Goal: Task Accomplishment & Management: Manage account settings

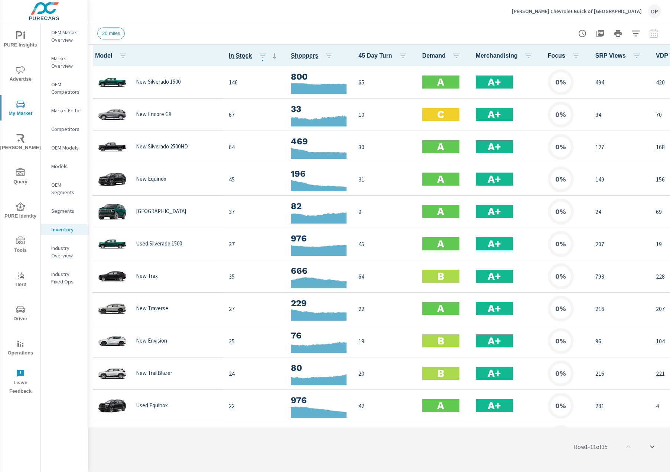
scroll to position [0, 0]
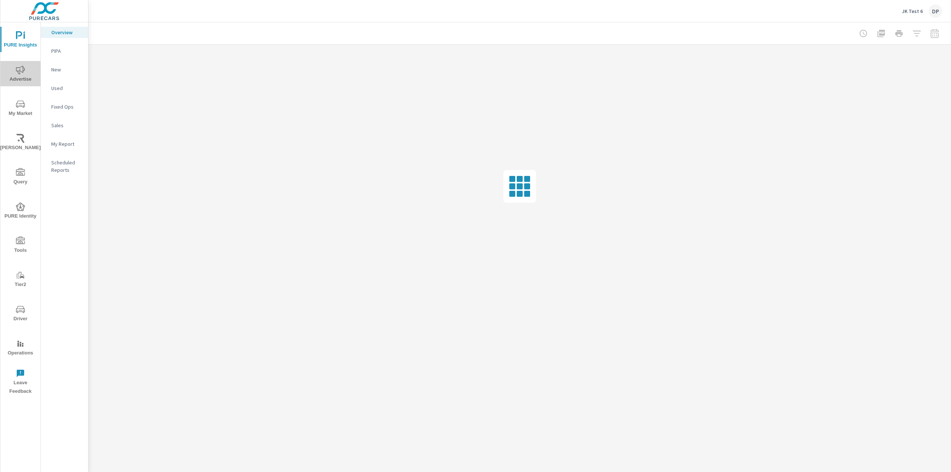
click at [22, 76] on span "Advertise" at bounding box center [21, 74] width 36 height 18
click at [20, 242] on icon "nav menu" at bounding box center [20, 239] width 9 height 7
click at [65, 55] on div "Onsite Offers" at bounding box center [64, 50] width 47 height 11
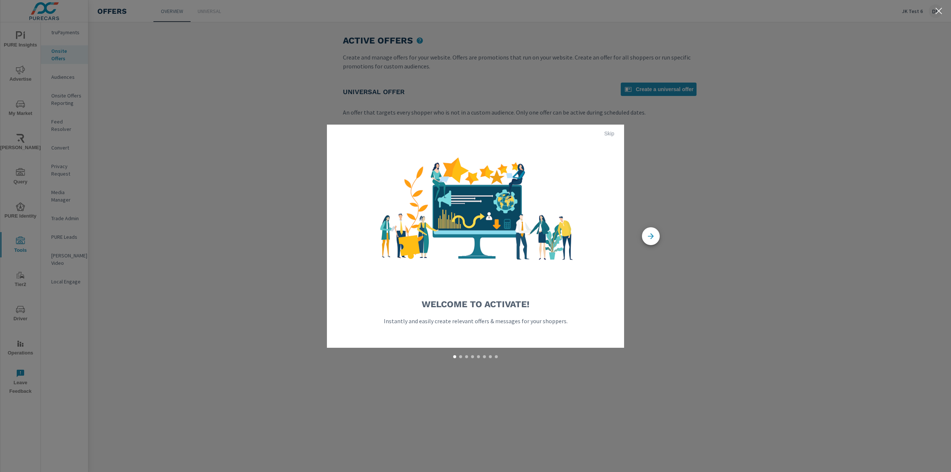
click at [614, 133] on span "Skip" at bounding box center [609, 133] width 18 height 7
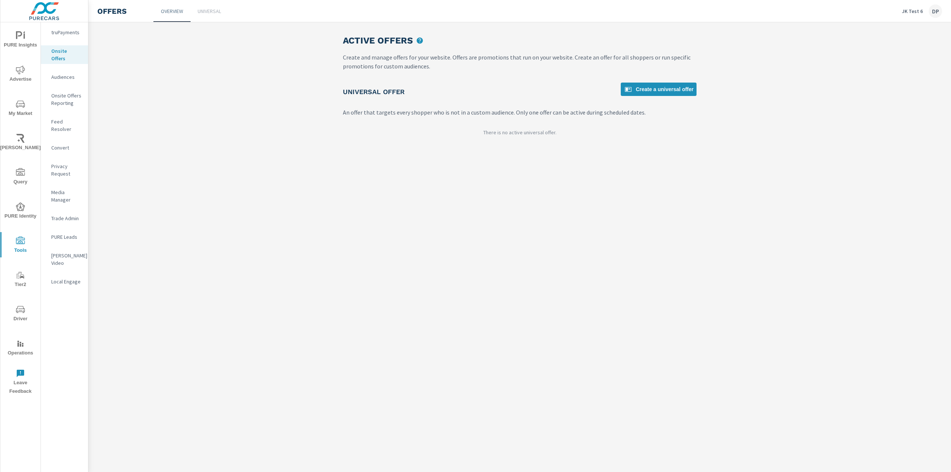
click at [207, 10] on p "Universal" at bounding box center [209, 10] width 23 height 7
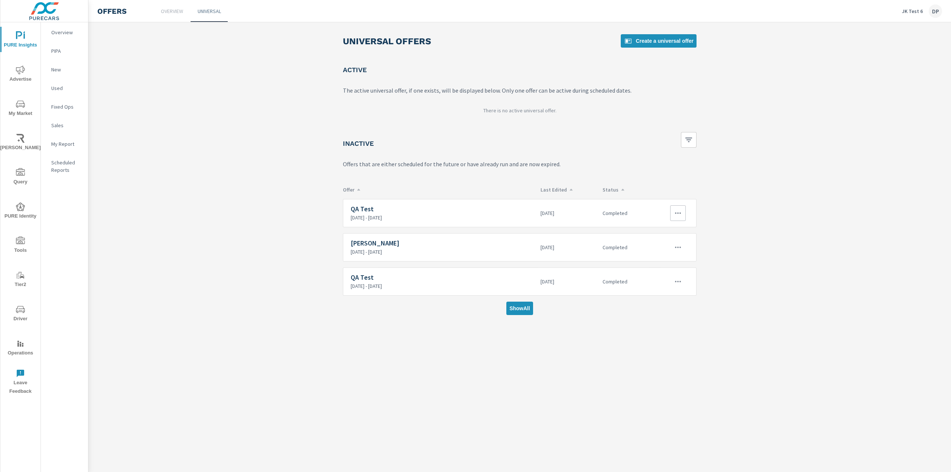
click at [680, 208] on button "button" at bounding box center [678, 213] width 16 height 16
click at [671, 247] on div "View Report" at bounding box center [664, 248] width 32 height 9
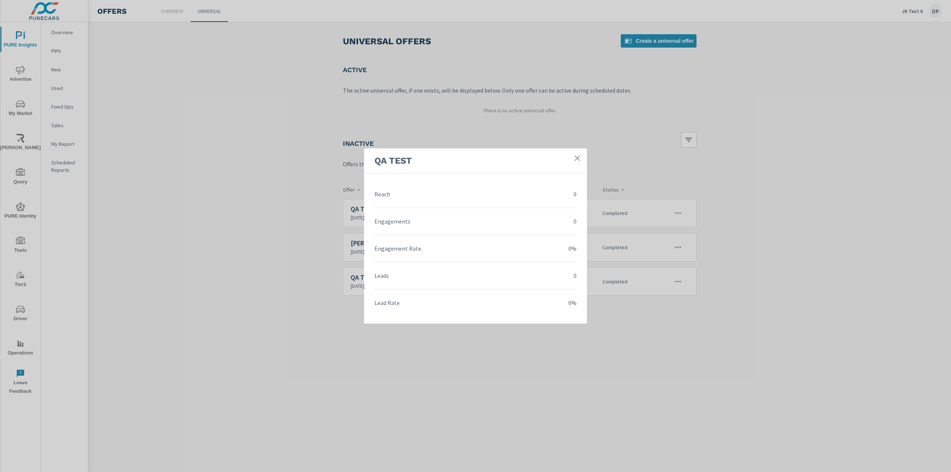
click at [572, 156] on link at bounding box center [577, 157] width 13 height 13
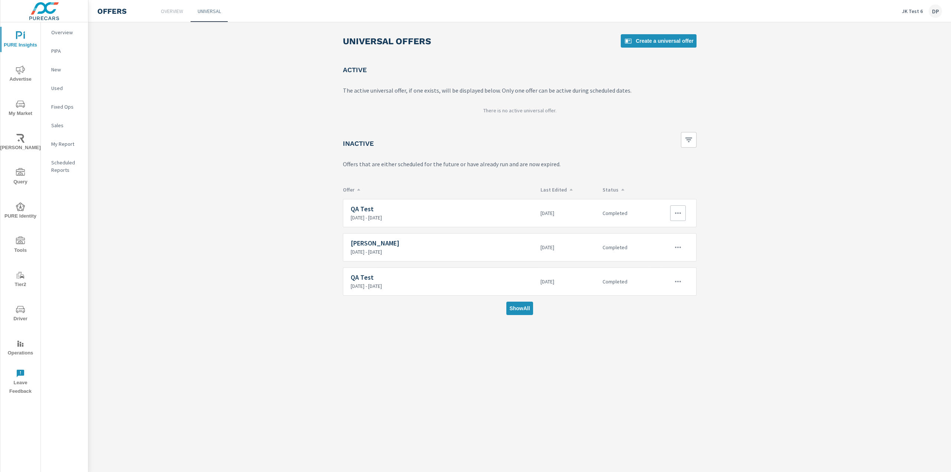
click at [496, 212] on h6 "QA Test" at bounding box center [443, 208] width 184 height 7
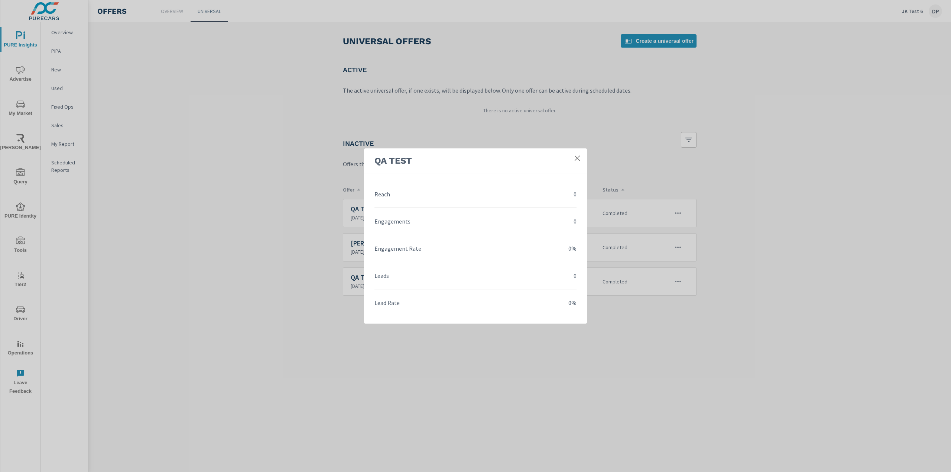
click at [581, 157] on link at bounding box center [577, 157] width 13 height 13
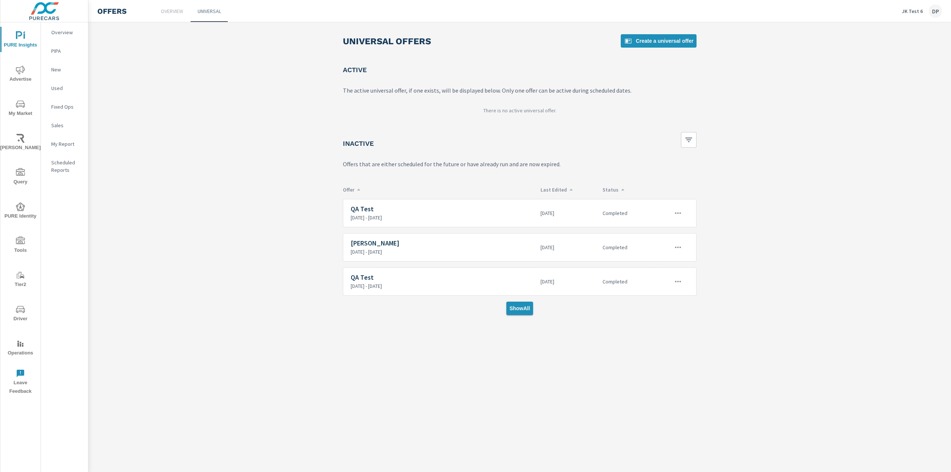
click at [528, 312] on button "Show All" at bounding box center [519, 307] width 26 height 13
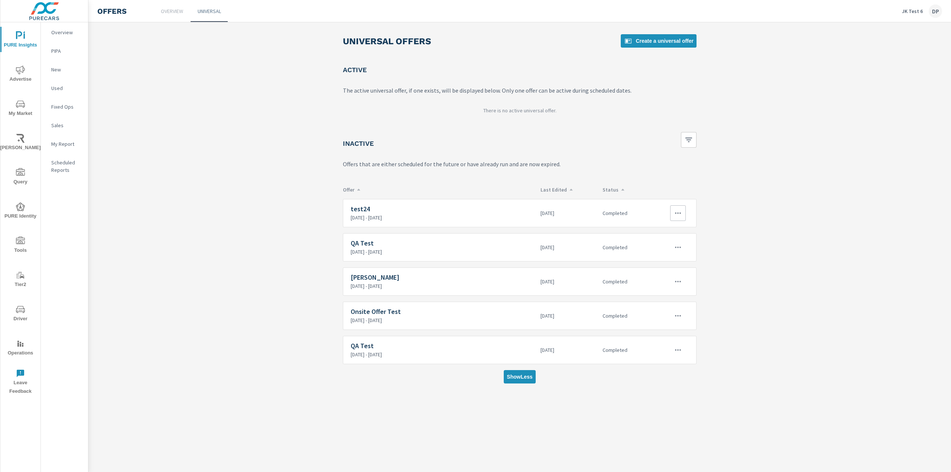
click at [684, 207] on button "button" at bounding box center [678, 213] width 16 height 16
click at [757, 232] on div at bounding box center [475, 236] width 951 height 472
click at [671, 243] on button "button" at bounding box center [678, 247] width 16 height 16
click at [654, 269] on link "Edit" at bounding box center [664, 264] width 41 height 18
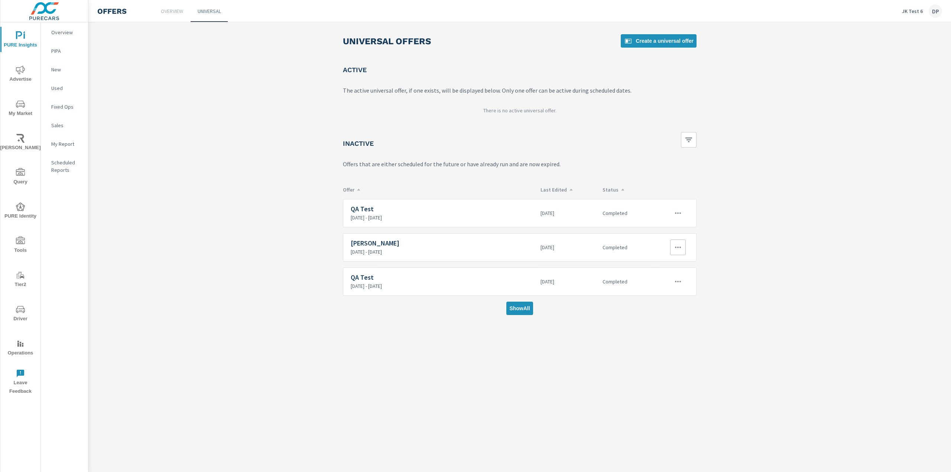
click at [680, 243] on icon "button" at bounding box center [678, 247] width 9 height 9
click at [668, 258] on link "Edit" at bounding box center [664, 264] width 41 height 18
click at [680, 279] on icon "button" at bounding box center [678, 281] width 9 height 9
click at [651, 297] on div "Edit" at bounding box center [653, 298] width 10 height 9
click at [512, 311] on button "Show All" at bounding box center [519, 307] width 26 height 13
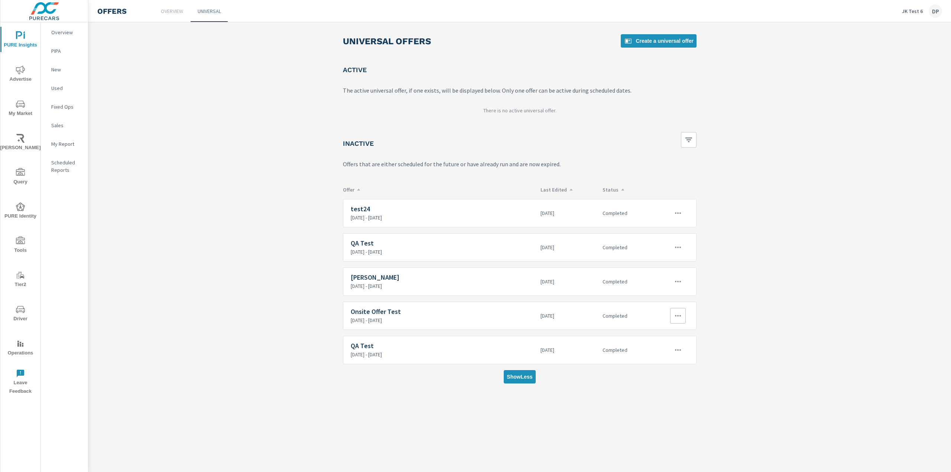
click at [679, 315] on icon "button" at bounding box center [678, 315] width 9 height 9
click at [665, 326] on link "Edit" at bounding box center [664, 333] width 41 height 18
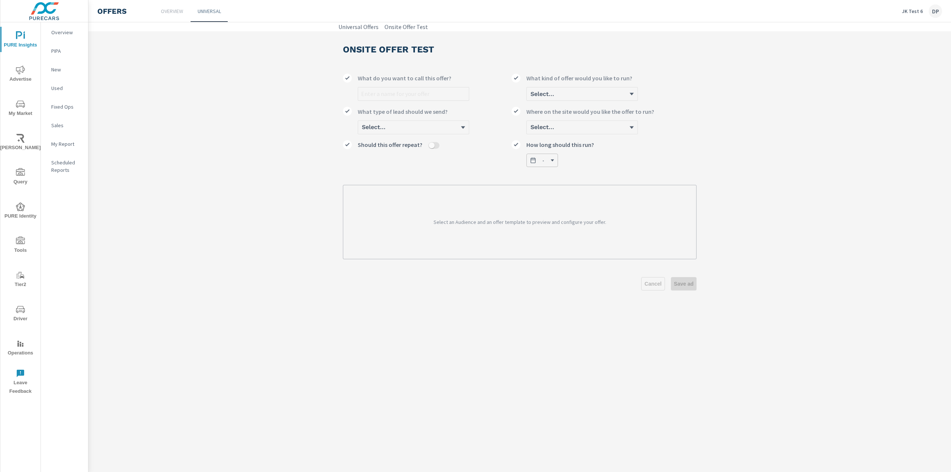
click at [574, 95] on div "Select..." at bounding box center [582, 94] width 111 height 14
click at [638, 95] on div "Select..." at bounding box center [582, 94] width 111 height 14
click at [637, 96] on div "Select..." at bounding box center [582, 94] width 111 height 14
click at [635, 94] on div "Select..." at bounding box center [582, 94] width 111 height 14
click at [650, 284] on div "Cancel Save ad" at bounding box center [520, 283] width 354 height 13
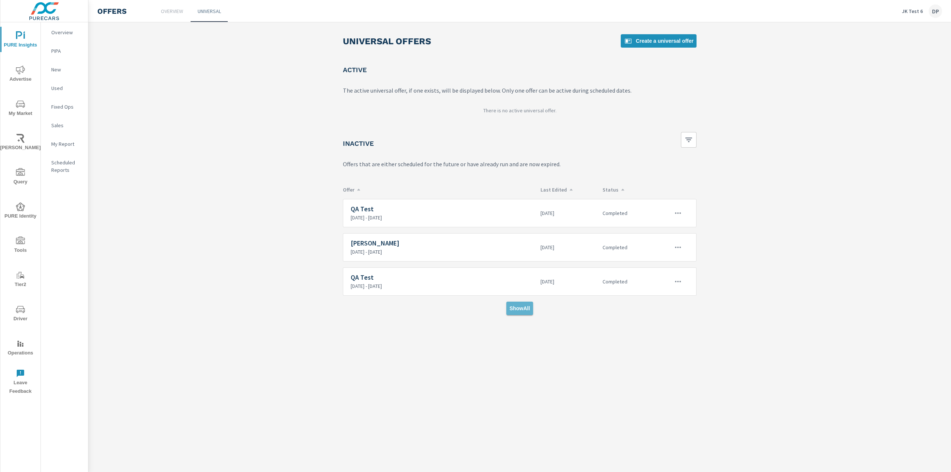
click at [509, 306] on span "Show All" at bounding box center [519, 308] width 20 height 7
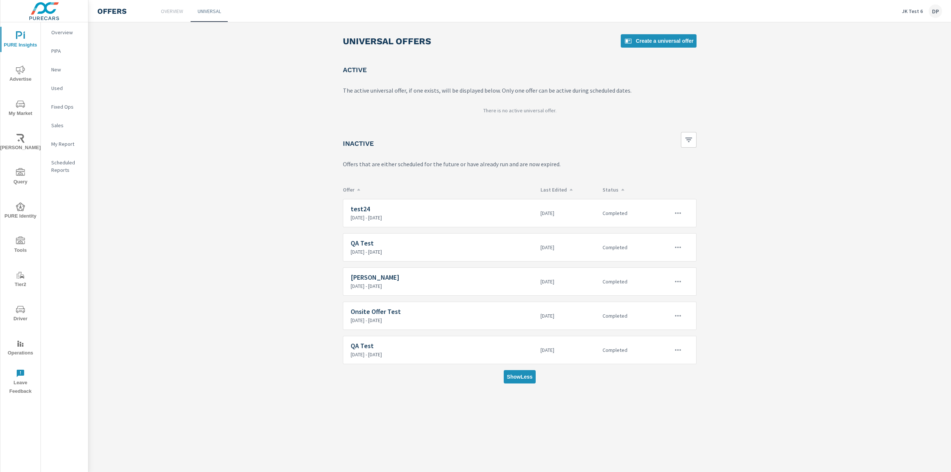
click at [634, 152] on div "Inactive" at bounding box center [520, 143] width 354 height 22
click at [650, 40] on span "Create a universal offer" at bounding box center [659, 40] width 70 height 9
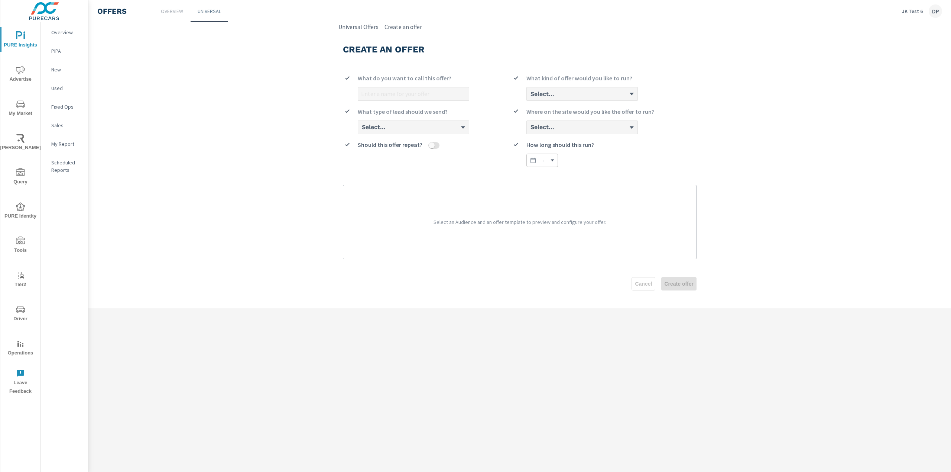
click at [559, 94] on div "Select..." at bounding box center [582, 94] width 111 height 14
click at [640, 283] on div "Cancel Create offer" at bounding box center [520, 283] width 354 height 13
click at [166, 16] on link "Overview" at bounding box center [171, 11] width 37 height 22
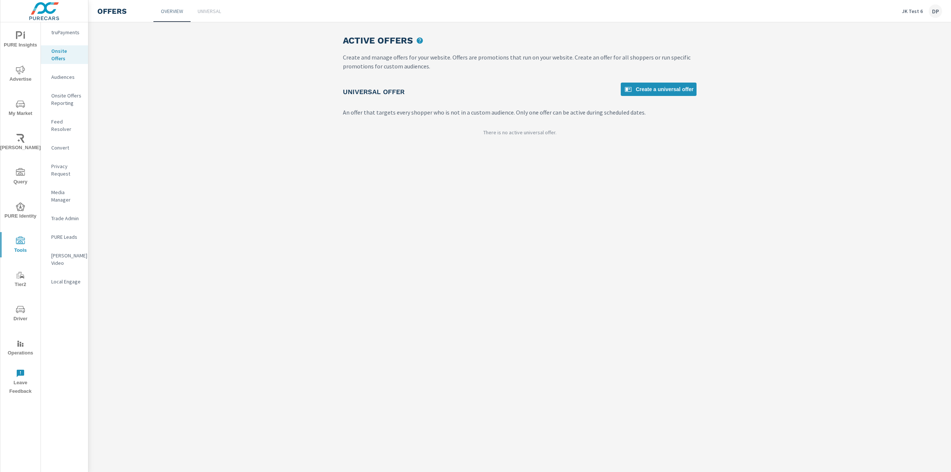
click at [221, 12] on p "Universal" at bounding box center [209, 10] width 23 height 7
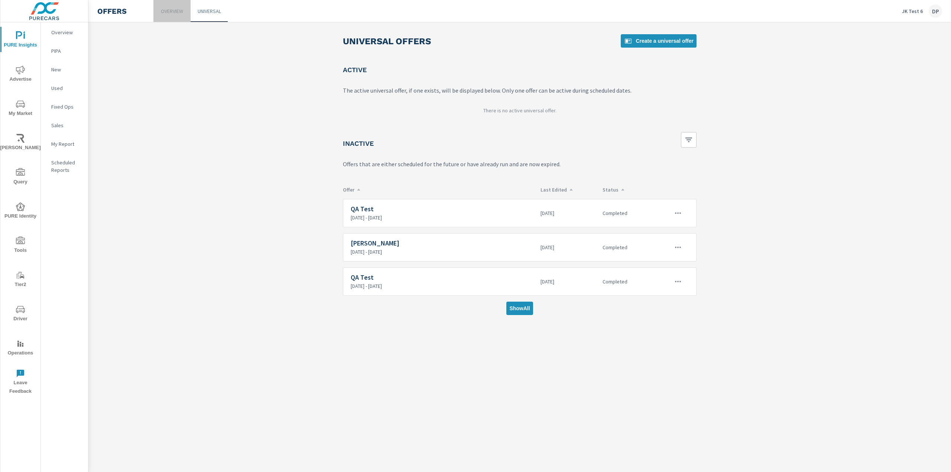
click at [174, 9] on p "Overview" at bounding box center [172, 10] width 22 height 7
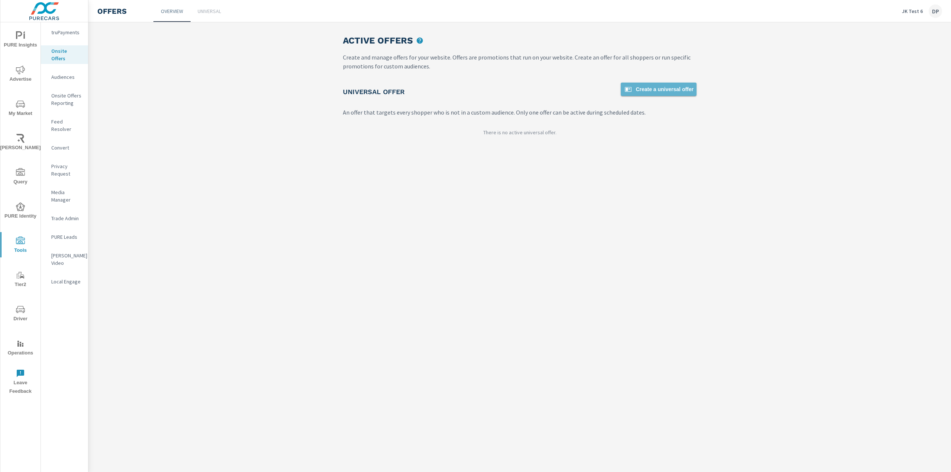
click at [666, 93] on span "Create a universal offer" at bounding box center [659, 89] width 70 height 9
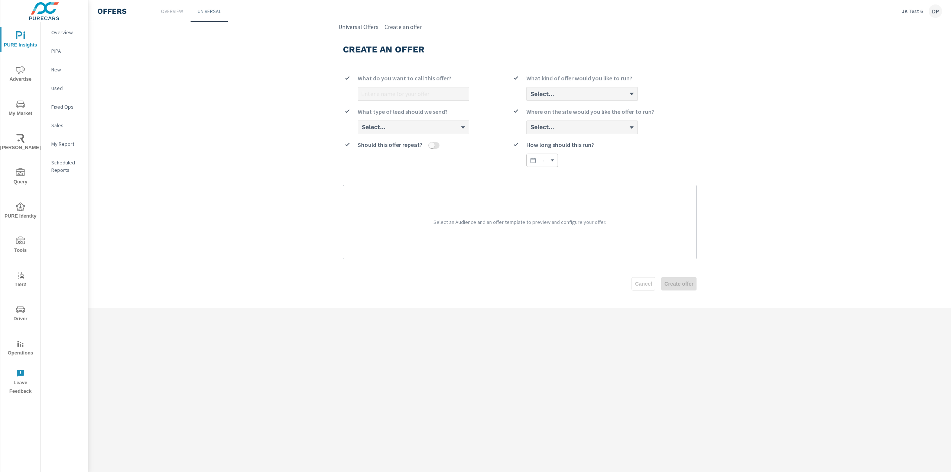
click at [635, 102] on div "What do you want to call this offer? Select... What kind of offer would you lik…" at bounding box center [520, 117] width 354 height 99
click at [630, 94] on div "Select..." at bounding box center [582, 94] width 111 height 14
click at [641, 91] on label "Select... What kind of offer would you like to run?" at bounding box center [604, 87] width 185 height 27
drag, startPoint x: 631, startPoint y: 91, endPoint x: 664, endPoint y: 149, distance: 66.9
click at [631, 91] on div "Select..." at bounding box center [582, 94] width 111 height 14
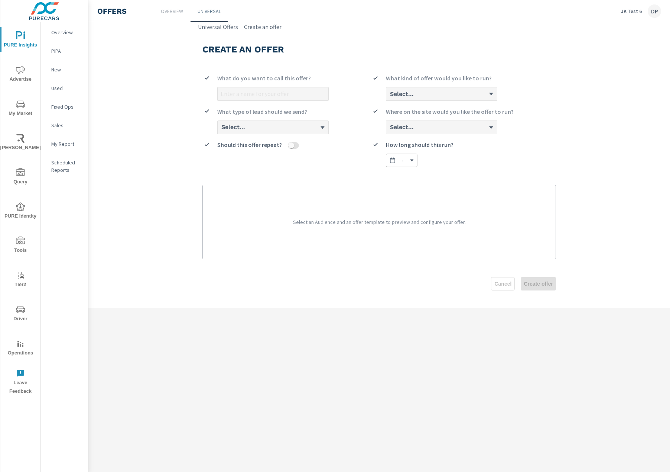
click at [612, 113] on section "Create an offer What do you want to call this offer? Select... What kind of off…" at bounding box center [379, 169] width 582 height 277
click at [578, 157] on section "Create an offer What do you want to call this offer? Select... What kind of off…" at bounding box center [379, 169] width 582 height 277
click at [521, 94] on label "Select... What kind of offer would you like to run?" at bounding box center [463, 87] width 185 height 27
click at [542, 76] on label "Select... What kind of offer would you like to run?" at bounding box center [463, 87] width 185 height 27
click at [158, 7] on span "Overview" at bounding box center [172, 10] width 28 height 7
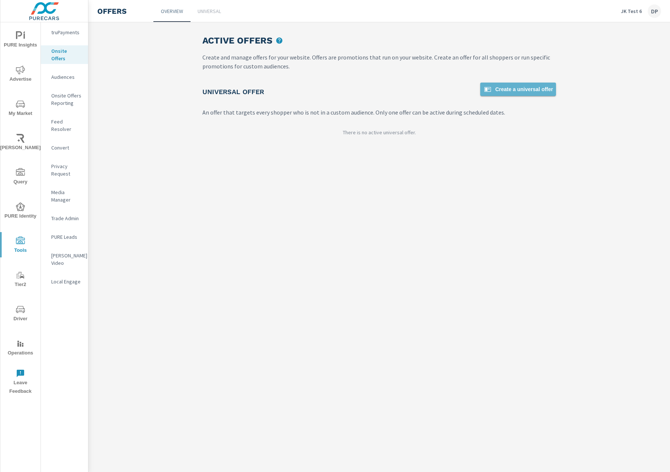
click at [520, 90] on span "Create a universal offer" at bounding box center [518, 89] width 70 height 9
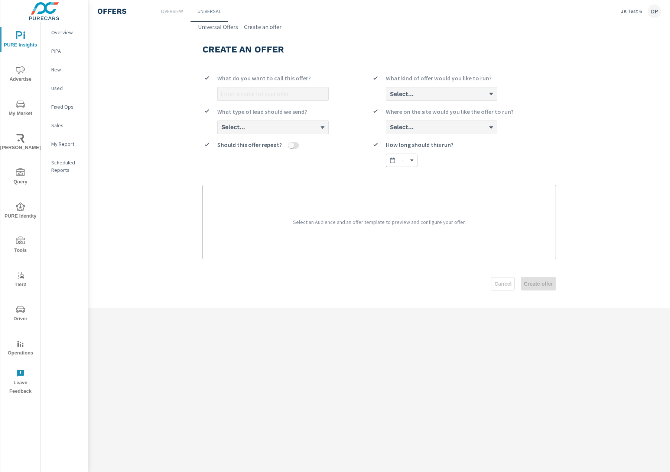
click at [492, 95] on div "Select..." at bounding box center [441, 94] width 111 height 14
drag, startPoint x: 500, startPoint y: 129, endPoint x: 496, endPoint y: 127, distance: 3.8
click at [498, 127] on div "Select..." at bounding box center [450, 127] width 128 height 14
click at [496, 127] on div "Select..." at bounding box center [441, 127] width 111 height 14
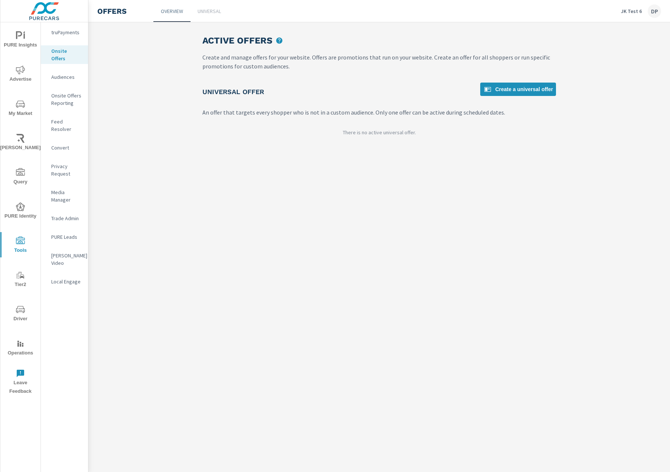
click at [200, 20] on link "Universal" at bounding box center [209, 11] width 37 height 22
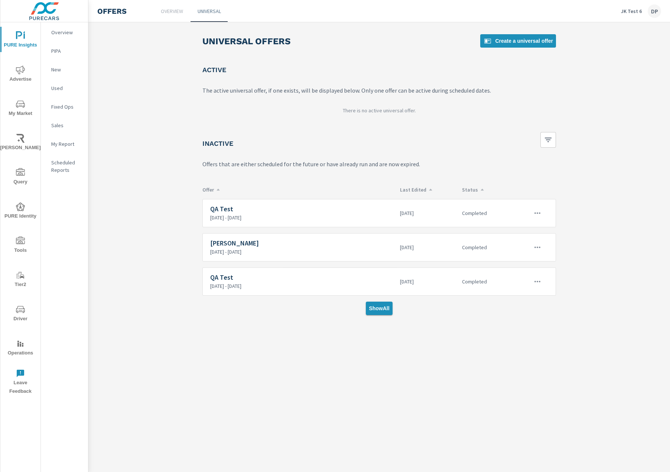
click at [369, 311] on span "Show All" at bounding box center [379, 308] width 20 height 7
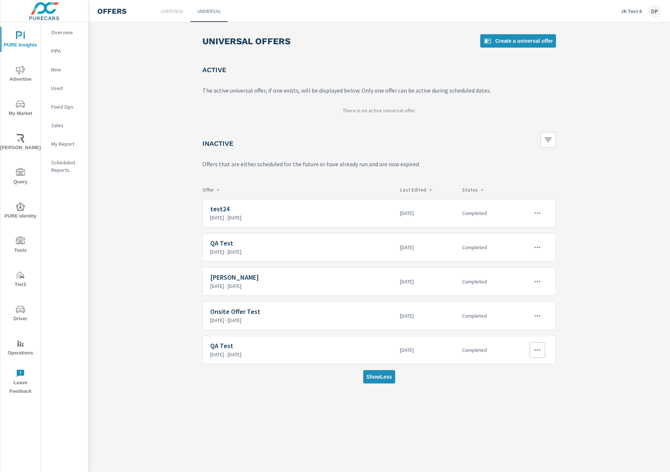
click at [543, 347] on button "button" at bounding box center [538, 350] width 16 height 16
click at [452, 405] on div at bounding box center [335, 236] width 670 height 472
click at [505, 44] on span "Create a universal offer" at bounding box center [518, 40] width 70 height 9
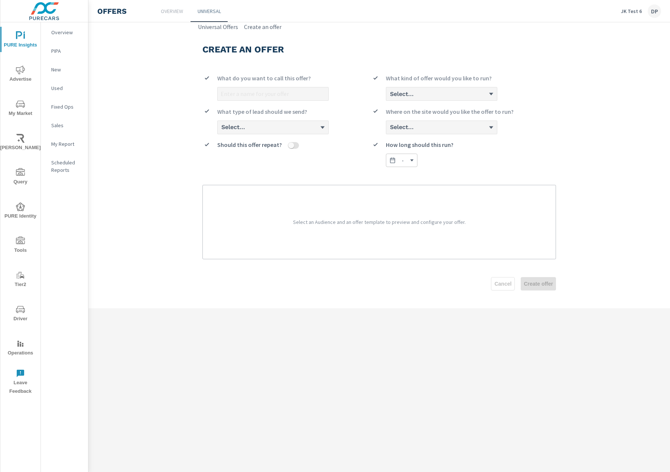
drag, startPoint x: 505, startPoint y: 299, endPoint x: 507, endPoint y: 289, distance: 9.8
click at [505, 298] on form "What do you want to call this offer? Select... What kind of offer would you lik…" at bounding box center [380, 188] width 354 height 240
click at [507, 289] on div "Cancel Create offer" at bounding box center [380, 283] width 354 height 13
click at [504, 280] on div "Cancel Create offer" at bounding box center [380, 283] width 354 height 13
click at [264, 25] on link "Create an offer" at bounding box center [263, 26] width 38 height 9
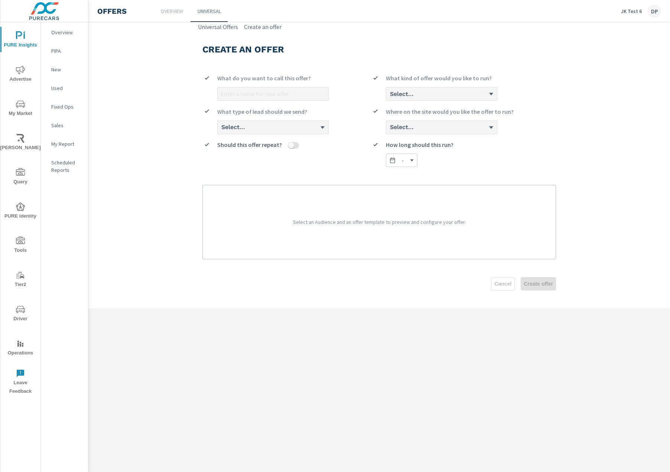
click at [632, 11] on p "JK Test 6" at bounding box center [631, 11] width 21 height 7
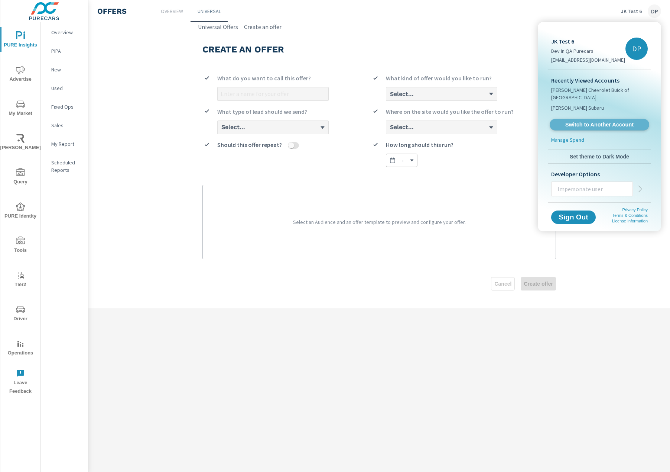
click at [582, 121] on span "Switch to Another Account" at bounding box center [599, 124] width 91 height 7
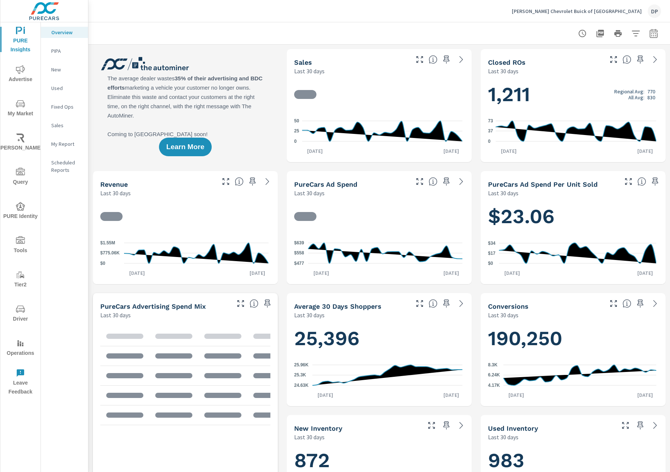
scroll to position [0, 0]
click at [18, 245] on icon "nav menu" at bounding box center [20, 240] width 9 height 9
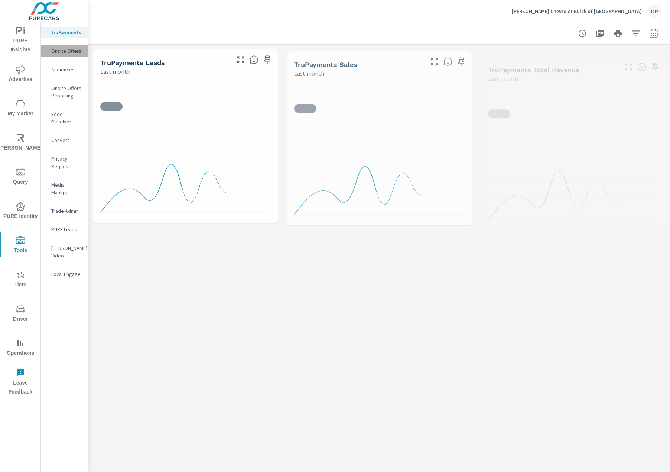
click at [64, 49] on p "Onsite Offers" at bounding box center [66, 50] width 31 height 7
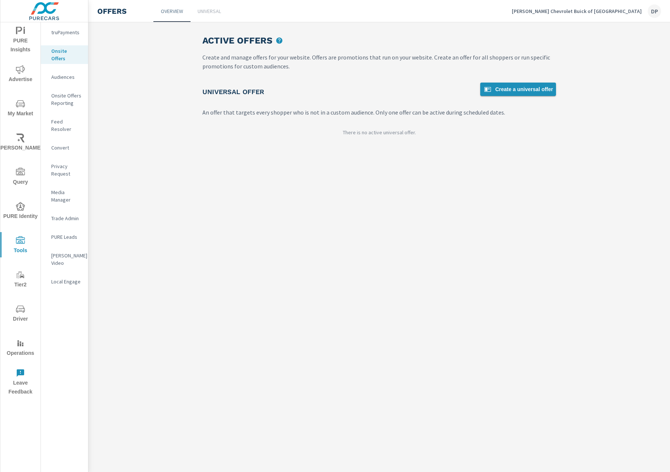
click at [515, 91] on span "Create a universal offer" at bounding box center [518, 89] width 70 height 9
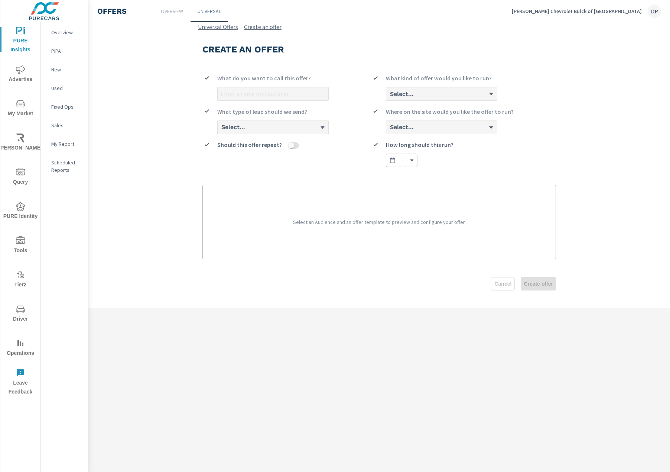
click at [463, 80] on span "What kind of offer would you like to run?" at bounding box center [439, 78] width 106 height 9
click at [469, 97] on div "Select..." at bounding box center [441, 94] width 111 height 14
click at [498, 88] on div "Select..." at bounding box center [441, 94] width 111 height 14
click at [495, 96] on div "Select..." at bounding box center [441, 94] width 111 height 14
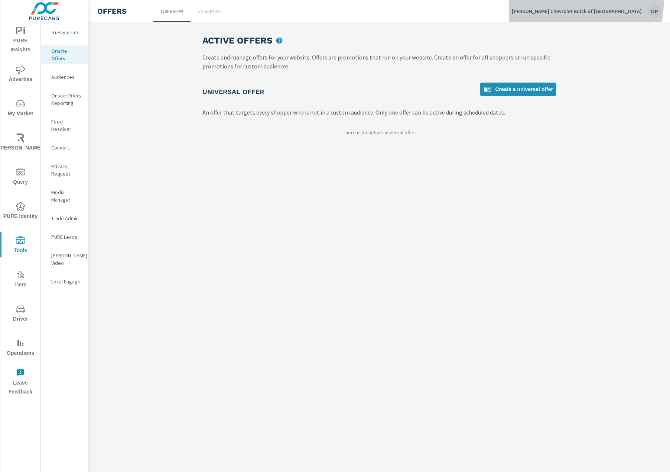
click at [630, 4] on div "Dan Cummins Chevrolet Buick of Paris DP" at bounding box center [586, 10] width 149 height 13
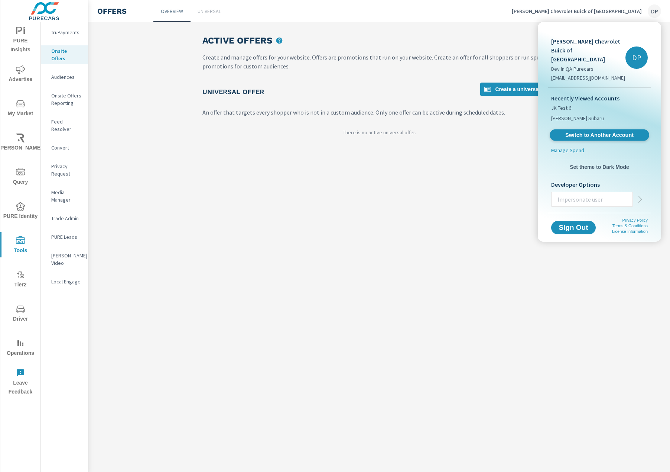
click at [579, 129] on link "Switch to Another Account" at bounding box center [600, 135] width 100 height 12
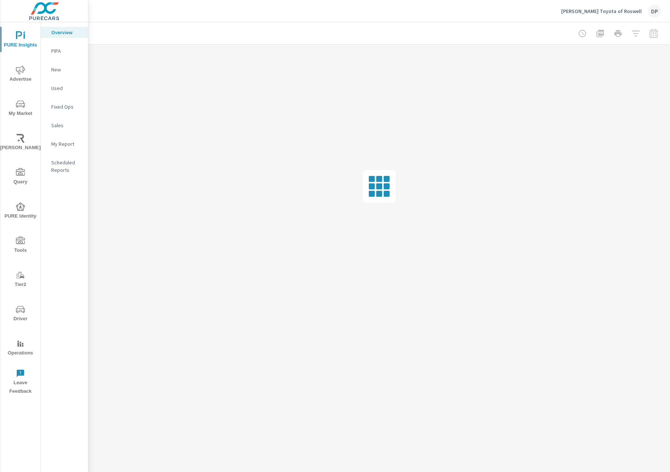
click at [25, 246] on span "Tools" at bounding box center [21, 245] width 36 height 18
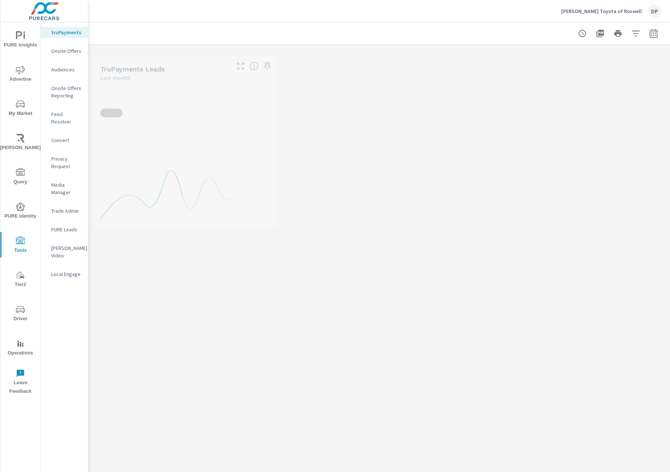
click at [70, 51] on p "Onsite Offers" at bounding box center [66, 50] width 31 height 7
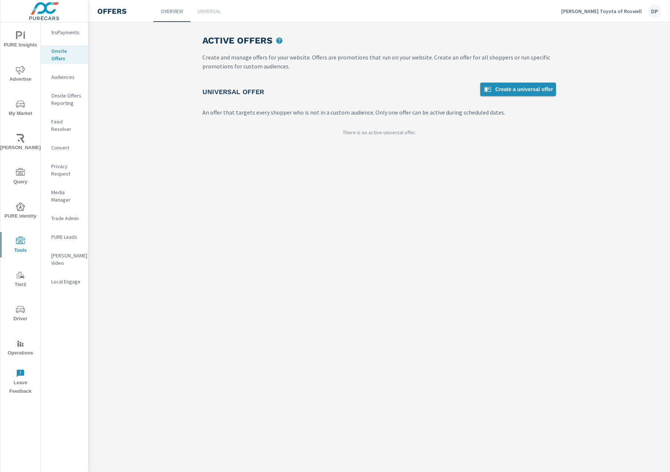
click at [513, 89] on span "Create a universal offer" at bounding box center [518, 89] width 70 height 9
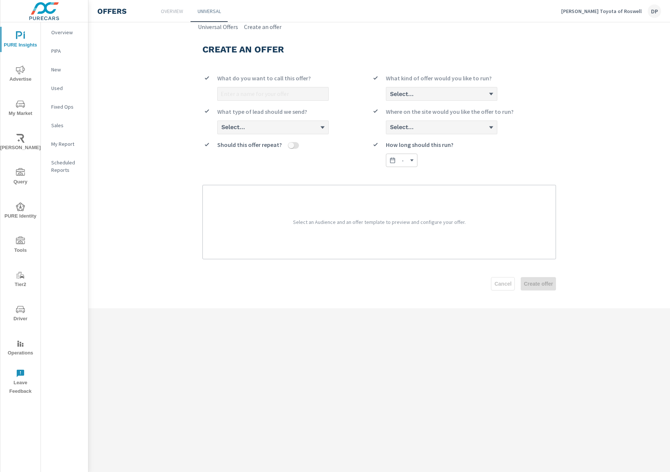
click at [494, 92] on div "Select..." at bounding box center [441, 94] width 111 height 14
click at [494, 93] on div "Select..." at bounding box center [441, 94] width 111 height 14
drag, startPoint x: 494, startPoint y: 115, endPoint x: 491, endPoint y: 120, distance: 6.7
click at [493, 116] on div "Where on the site would you like the offer to run?" at bounding box center [450, 113] width 128 height 13
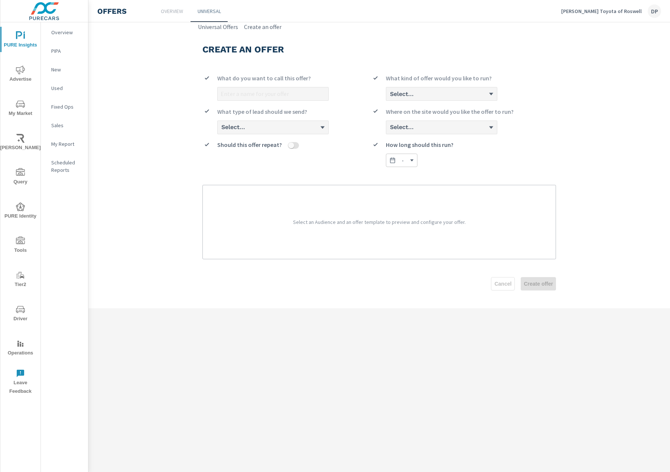
drag, startPoint x: 491, startPoint y: 120, endPoint x: 493, endPoint y: 123, distance: 4.0
click at [493, 123] on div "Select..." at bounding box center [441, 127] width 111 height 14
click at [493, 124] on div "Select..." at bounding box center [441, 127] width 111 height 14
click at [564, 94] on div "Create an offer What do you want to call this offer? Select... What kind of off…" at bounding box center [380, 169] width 372 height 277
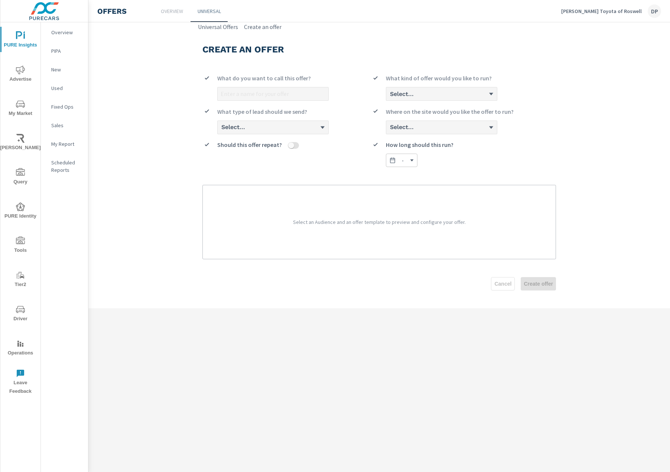
click at [612, 30] on div "Universal Offers Create an offer" at bounding box center [379, 26] width 582 height 9
click at [613, 20] on button "[PERSON_NAME] Toyota of Roswell DP" at bounding box center [612, 11] width 106 height 22
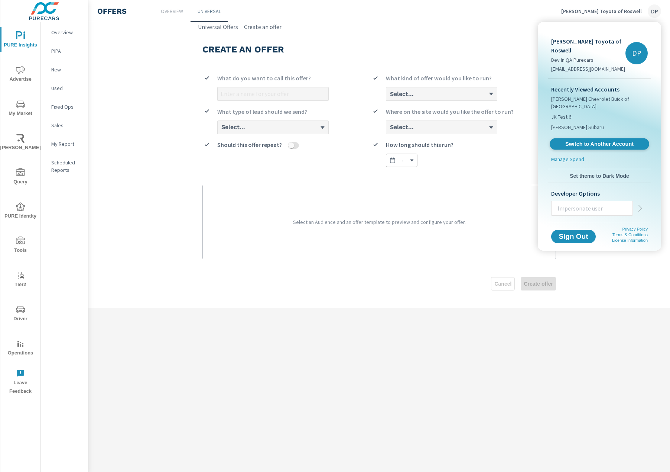
click at [614, 140] on span "Switch to Another Account" at bounding box center [599, 143] width 91 height 7
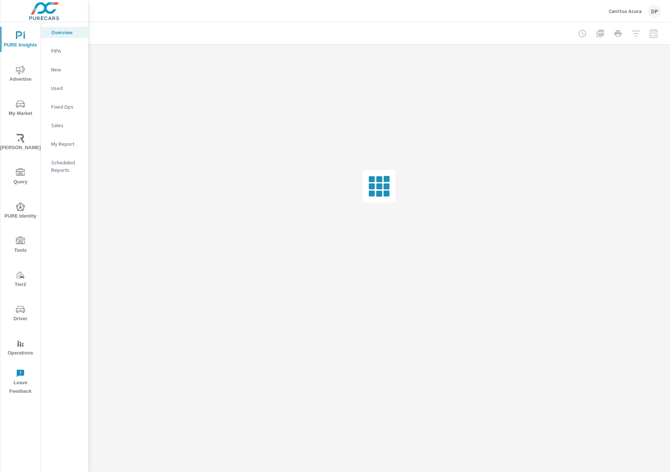
click at [631, 16] on div "Cerritos Acura DP" at bounding box center [635, 10] width 52 height 13
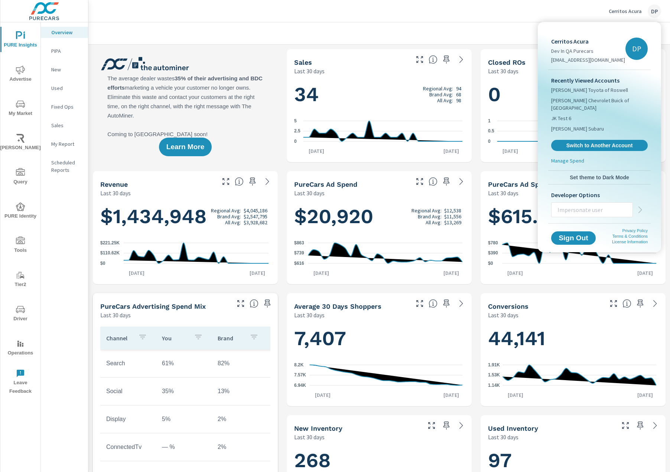
click at [496, 13] on div at bounding box center [335, 236] width 670 height 472
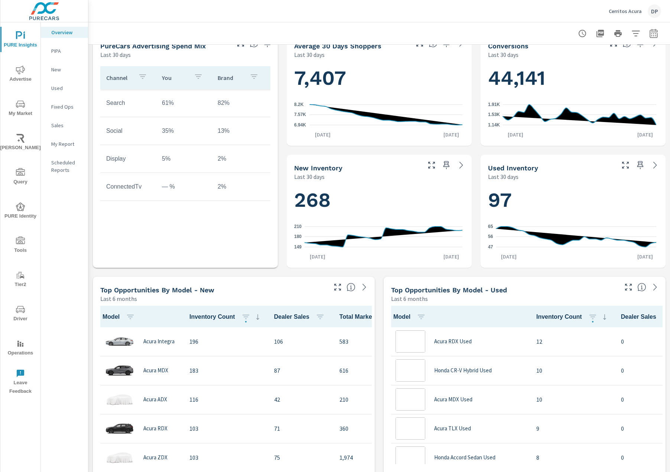
scroll to position [0, 0]
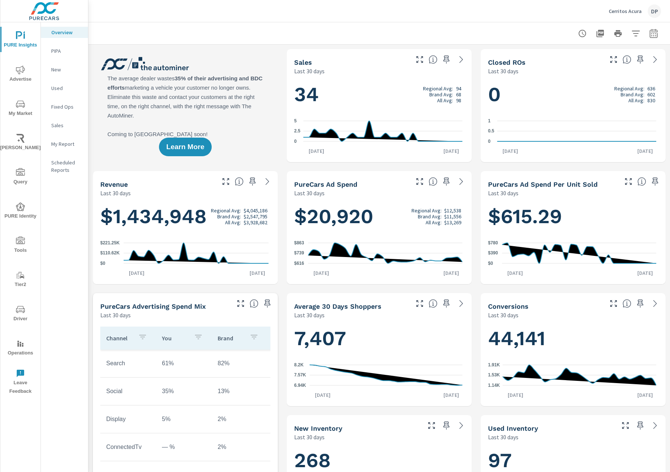
click at [24, 243] on icon "nav menu" at bounding box center [20, 239] width 9 height 7
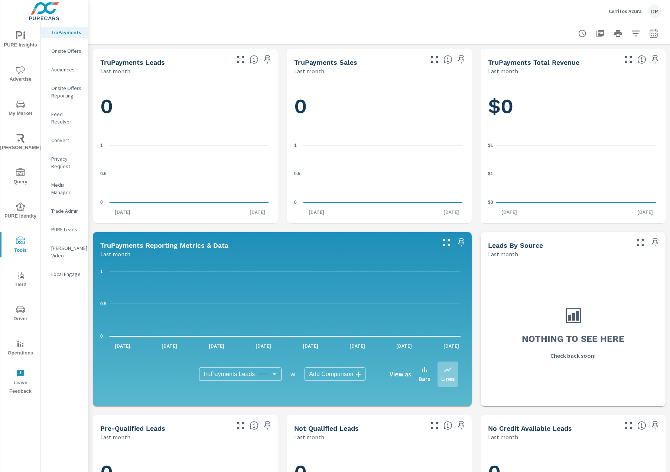
click at [73, 51] on p "Onsite Offers" at bounding box center [66, 50] width 31 height 7
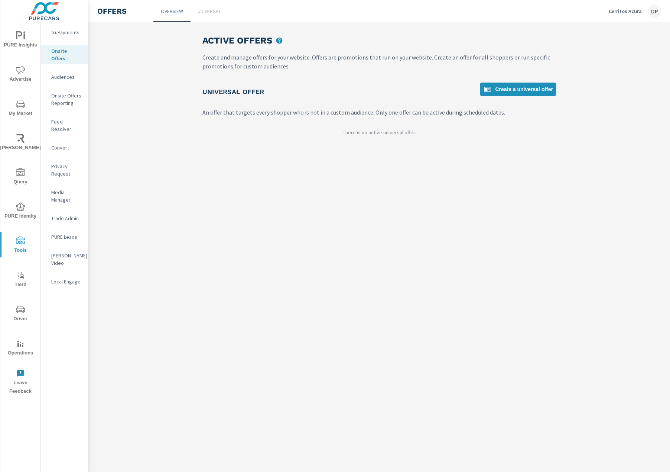
click at [208, 13] on p "Universal" at bounding box center [209, 10] width 23 height 7
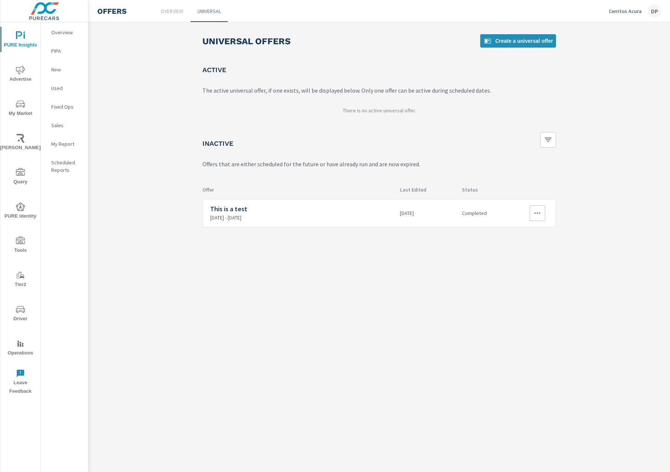
click at [535, 212] on icon "button" at bounding box center [537, 212] width 9 height 9
click at [522, 229] on link "Edit" at bounding box center [524, 230] width 41 height 18
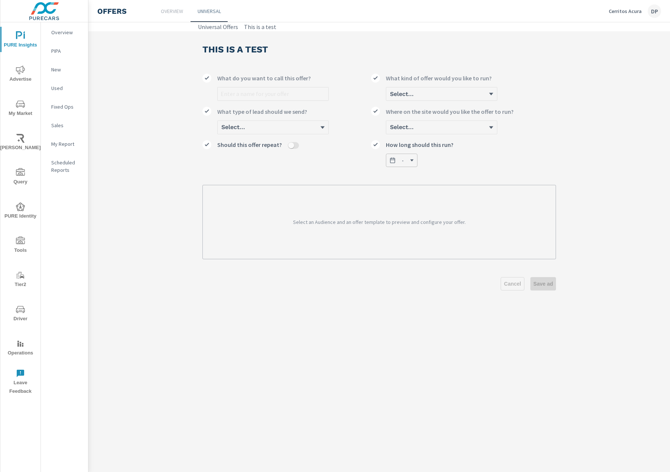
click at [276, 128] on div "Select..." at bounding box center [272, 127] width 111 height 14
click at [319, 132] on div "Select..." at bounding box center [272, 127] width 111 height 14
click at [321, 129] on div "Select..." at bounding box center [272, 127] width 111 height 14
click at [498, 185] on div "Select an Audience and an offer template to preview and configure your offer." at bounding box center [380, 222] width 354 height 74
click at [409, 159] on span "-" at bounding box center [401, 160] width 25 height 7
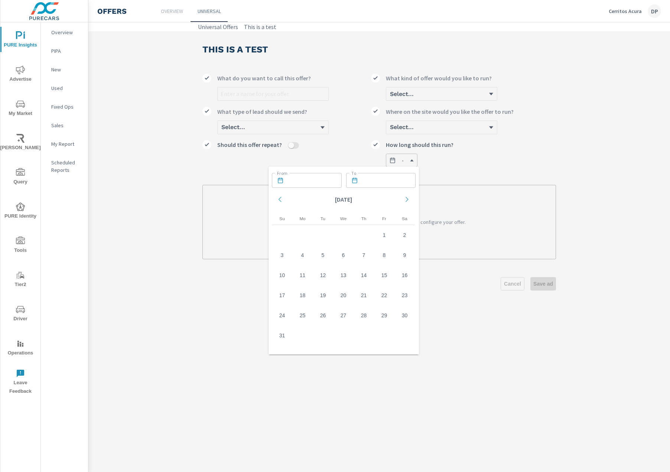
click at [517, 163] on label "- How long should this run?" at bounding box center [463, 153] width 185 height 27
click at [418, 163] on button "-" at bounding box center [402, 159] width 32 height 13
